Goal: Transaction & Acquisition: Book appointment/travel/reservation

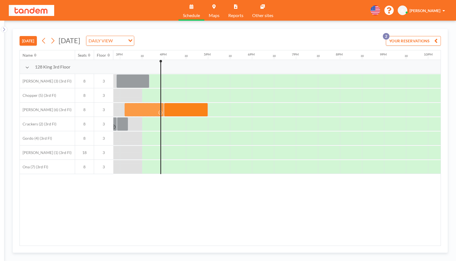
scroll to position [0, 661]
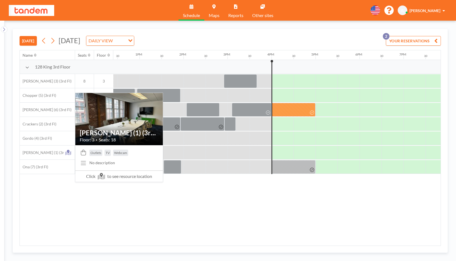
scroll to position [0, 683]
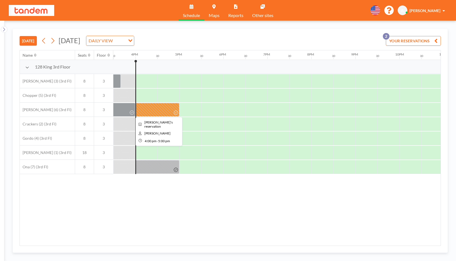
click at [141, 111] on div at bounding box center [157, 110] width 44 height 14
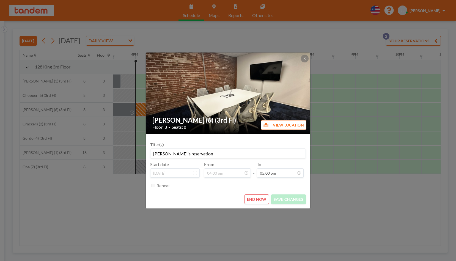
click at [121, 225] on div "Clifford (6) (3rd Fl) Floor: 3 • Seats: 8 VIEW LOCATION Title Jon's reservation…" at bounding box center [228, 130] width 456 height 261
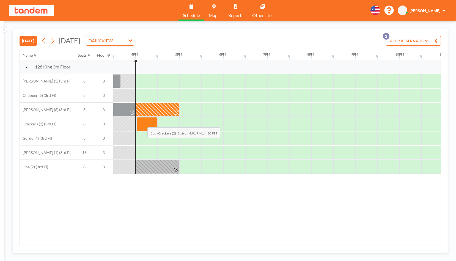
click at [143, 123] on div at bounding box center [147, 124] width 21 height 14
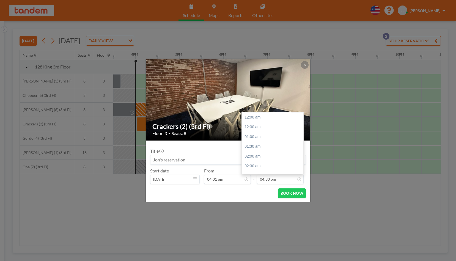
scroll to position [323, 0]
click at [272, 173] on div "To 04:30 pm 12:00 am 12:30 am 01:00 am 01:30 am 02:00 am 02:30 am 03:00 am 03:3…" at bounding box center [280, 176] width 47 height 16
click at [272, 179] on input "04:30 pm" at bounding box center [280, 179] width 47 height 9
click at [252, 126] on div "05:00 pm" at bounding box center [274, 127] width 65 height 10
type input "05:00 pm"
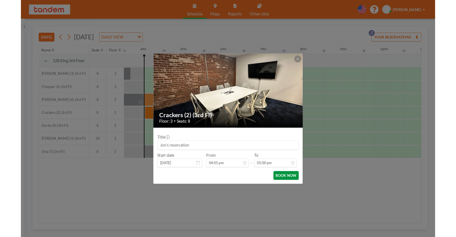
scroll to position [333, 0]
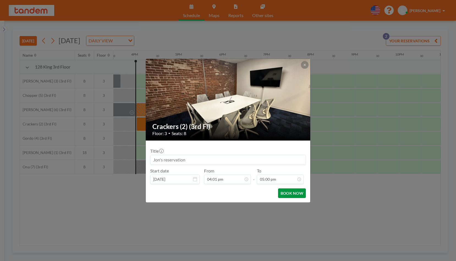
click at [288, 193] on button "BOOK NOW" at bounding box center [292, 194] width 28 height 10
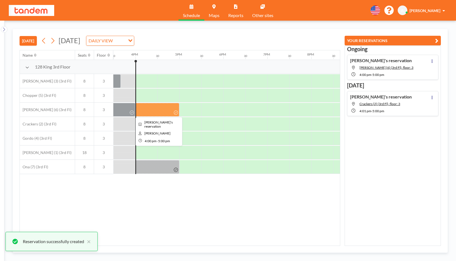
click at [154, 107] on div at bounding box center [157, 110] width 44 height 14
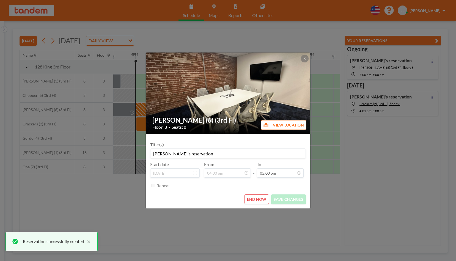
click at [257, 199] on button "END NOW" at bounding box center [257, 200] width 25 height 10
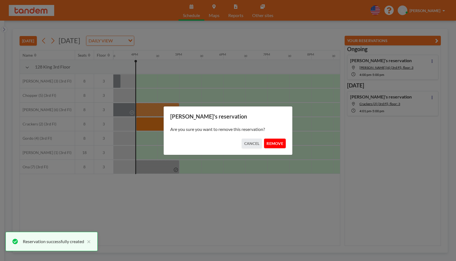
click at [272, 142] on button "REMOVE" at bounding box center [275, 144] width 22 height 10
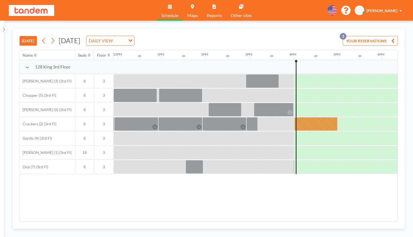
scroll to position [0, 551]
